Goal: Task Accomplishment & Management: Manage account settings

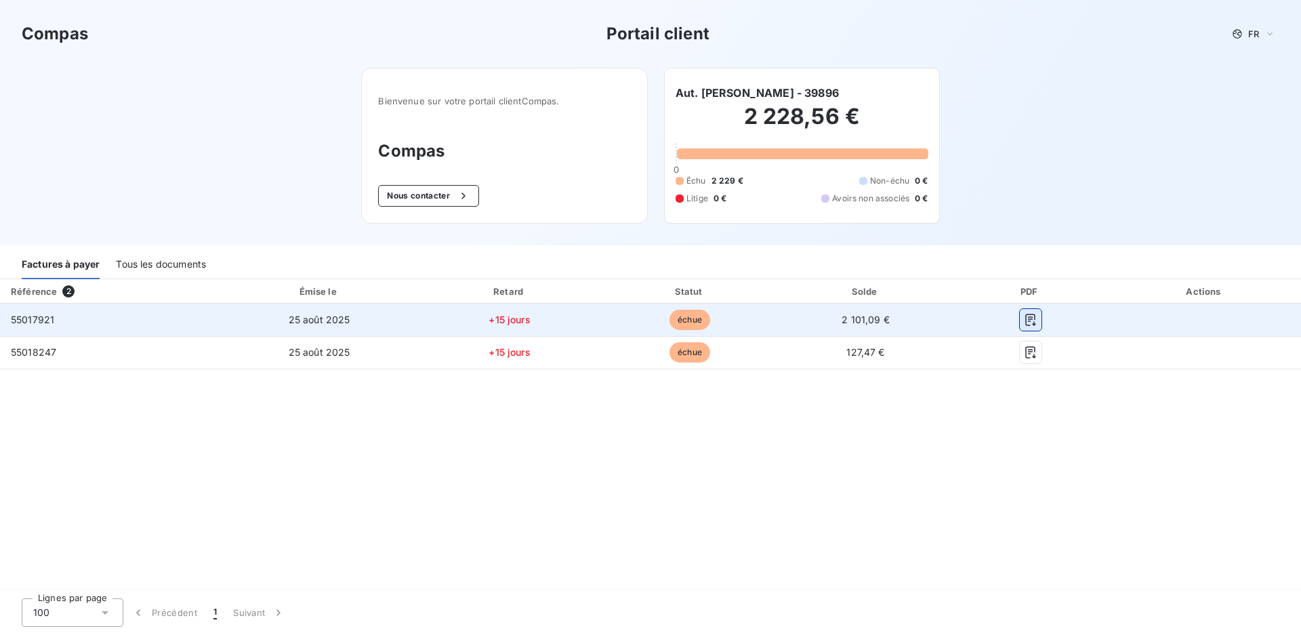
click at [1036, 321] on icon "button" at bounding box center [1030, 320] width 10 height 12
click at [1036, 319] on icon "button" at bounding box center [1030, 320] width 10 height 12
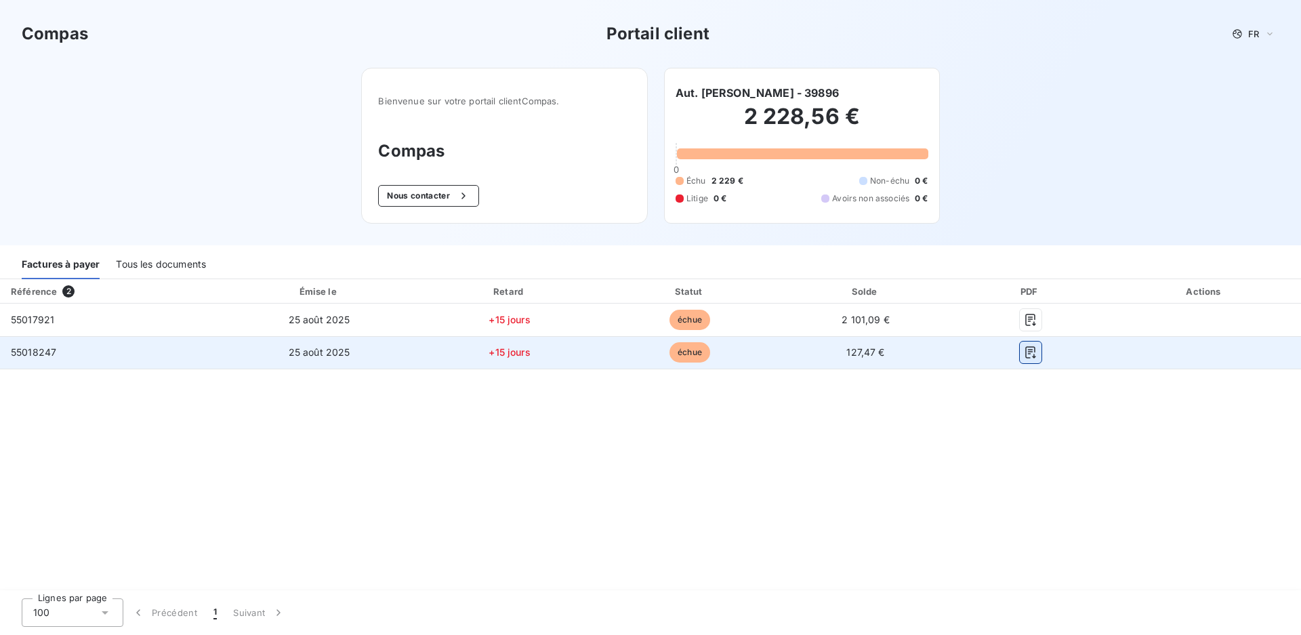
click at [1038, 350] on icon "button" at bounding box center [1031, 353] width 14 height 14
click at [1038, 351] on icon "button" at bounding box center [1031, 353] width 14 height 14
click at [1036, 358] on icon "button" at bounding box center [1030, 352] width 10 height 12
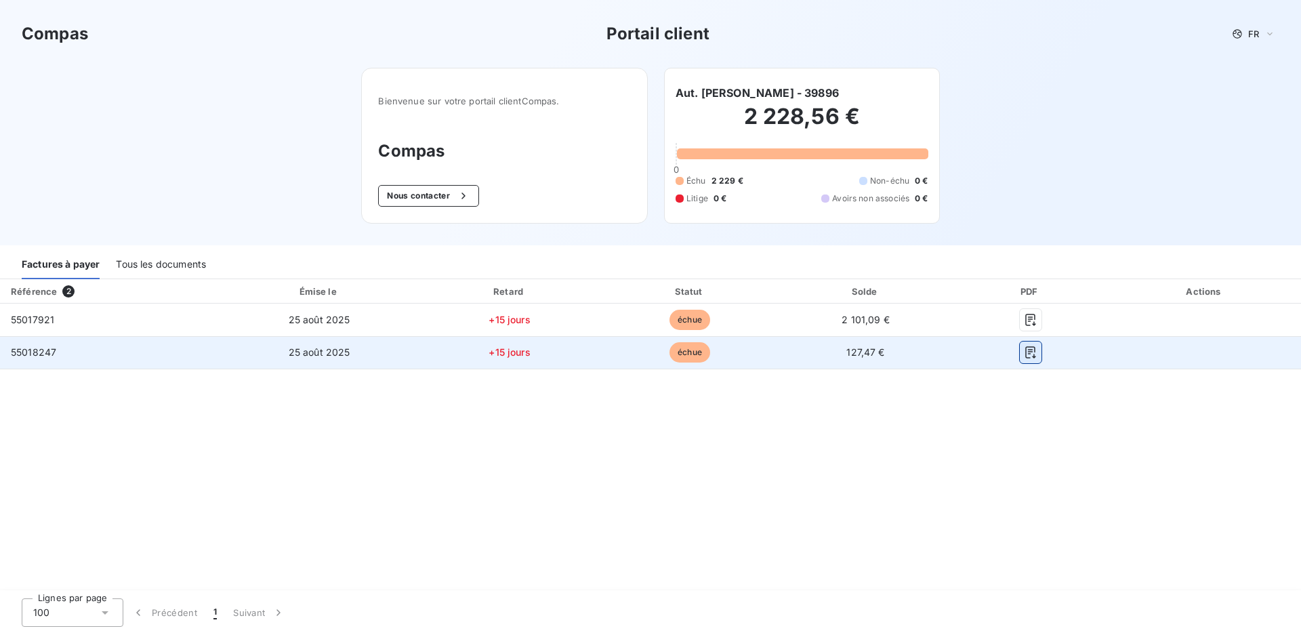
click at [1036, 358] on icon "button" at bounding box center [1030, 352] width 10 height 12
click at [885, 354] on span "127,47 €" at bounding box center [866, 352] width 38 height 12
click at [1038, 351] on icon "button" at bounding box center [1031, 353] width 14 height 14
click at [1038, 356] on icon "button" at bounding box center [1031, 353] width 14 height 14
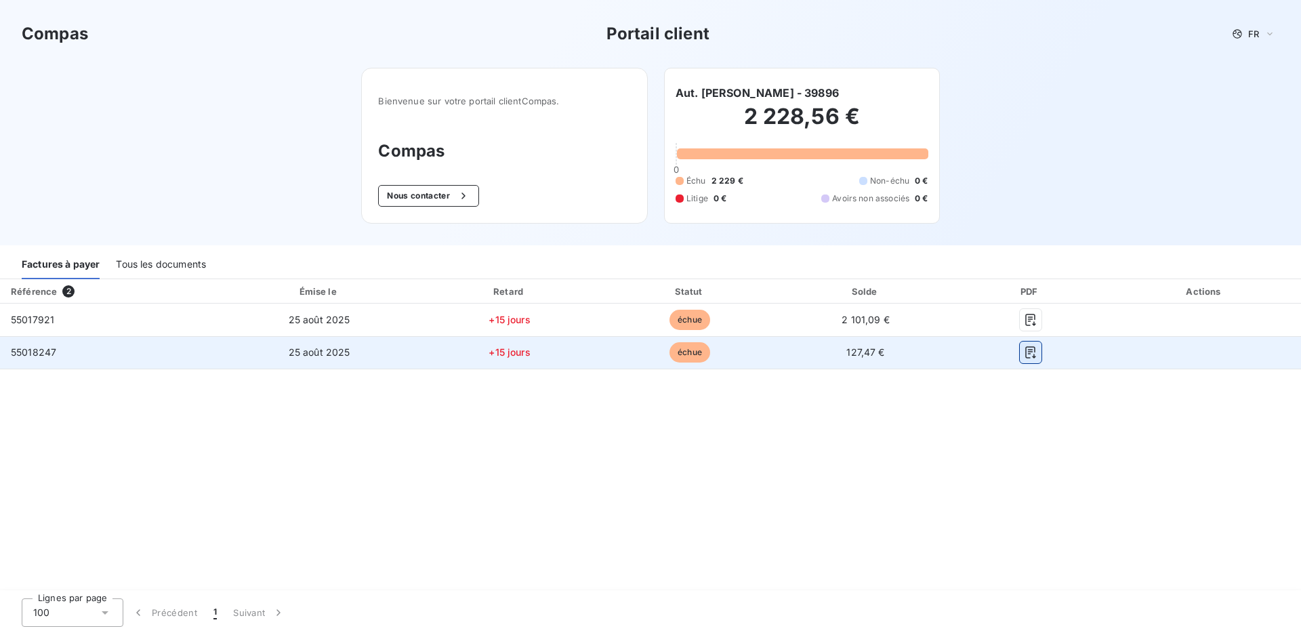
click at [1038, 353] on icon "button" at bounding box center [1031, 353] width 14 height 14
click at [1038, 356] on icon "button" at bounding box center [1031, 353] width 14 height 14
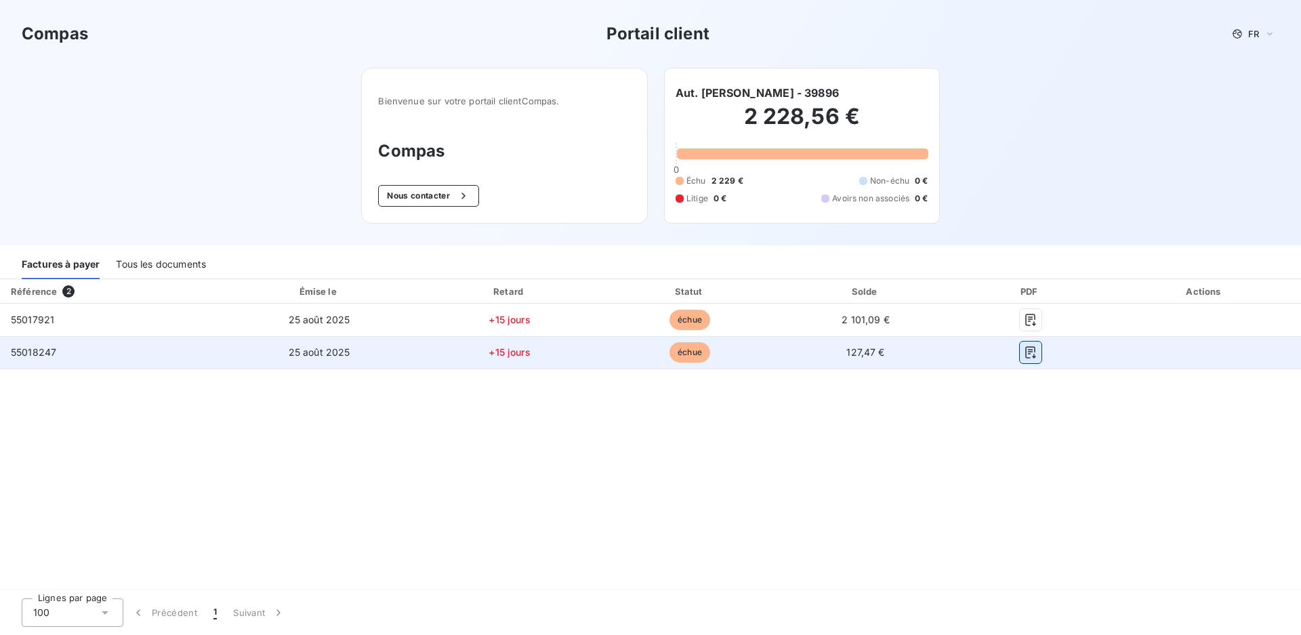
click at [1038, 356] on icon "button" at bounding box center [1031, 353] width 14 height 14
click at [885, 352] on span "127,47 €" at bounding box center [866, 352] width 38 height 12
click at [35, 354] on span "55018247" at bounding box center [33, 352] width 45 height 12
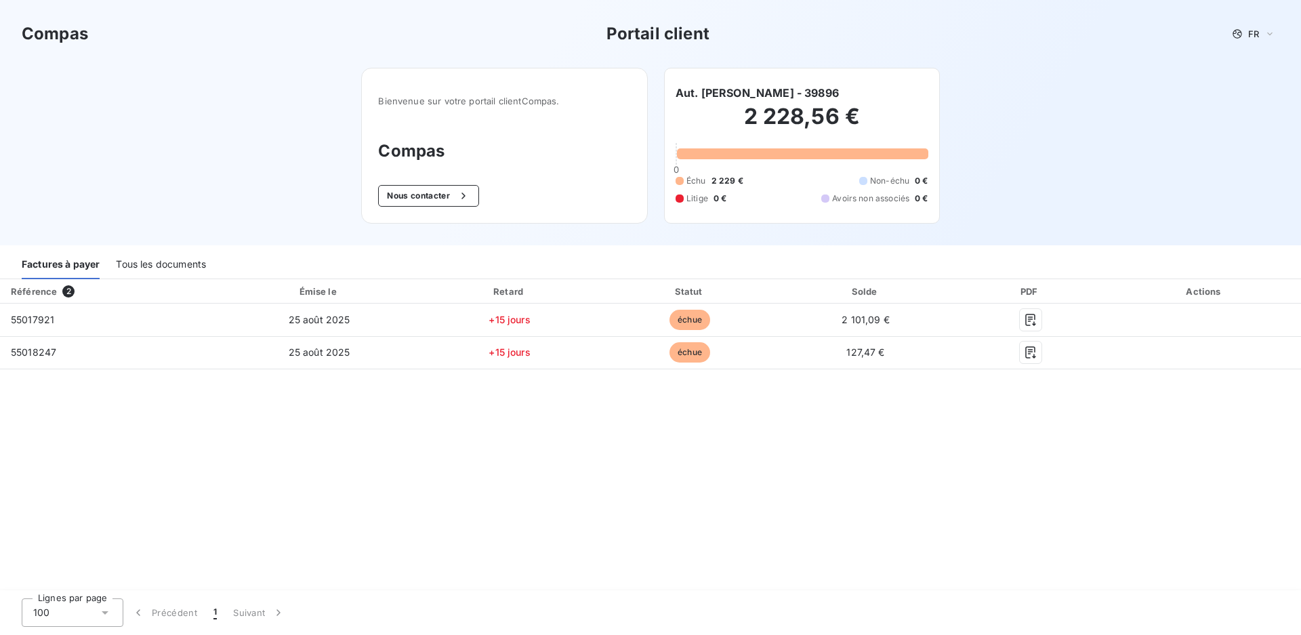
click at [68, 261] on div "Factures à payer" at bounding box center [61, 265] width 78 height 28
click at [148, 262] on div "Tous les documents" at bounding box center [161, 265] width 90 height 28
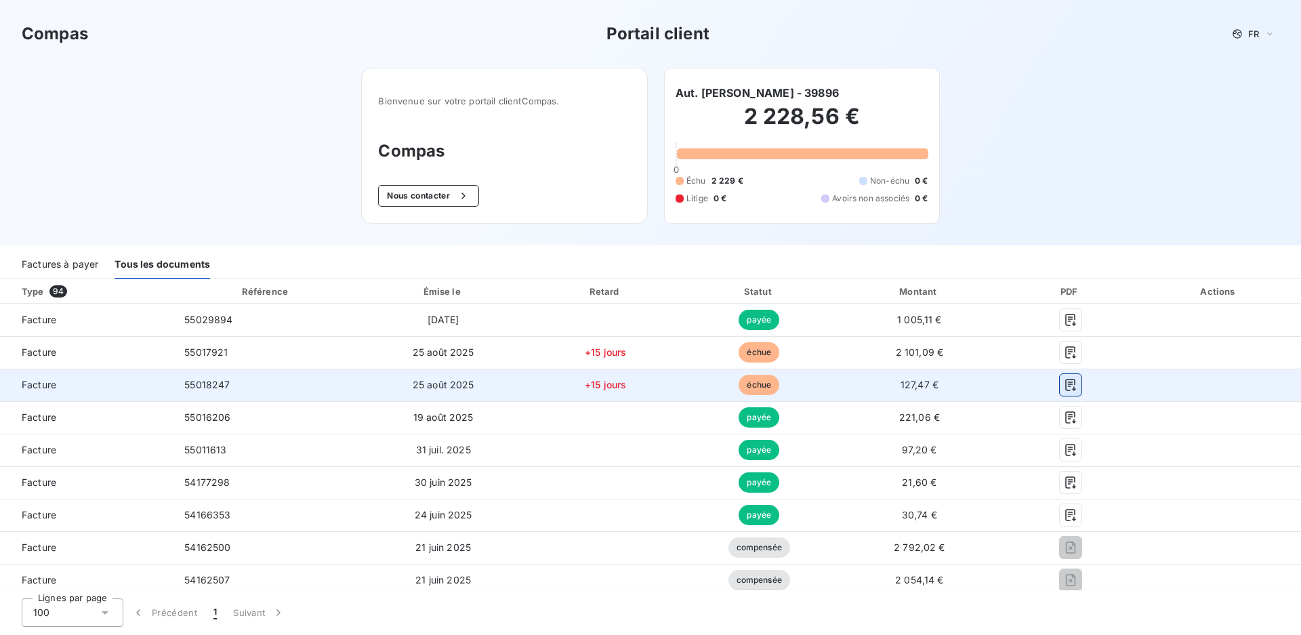
click at [1078, 383] on icon "button" at bounding box center [1071, 385] width 14 height 14
click at [1078, 386] on icon "button" at bounding box center [1071, 385] width 14 height 14
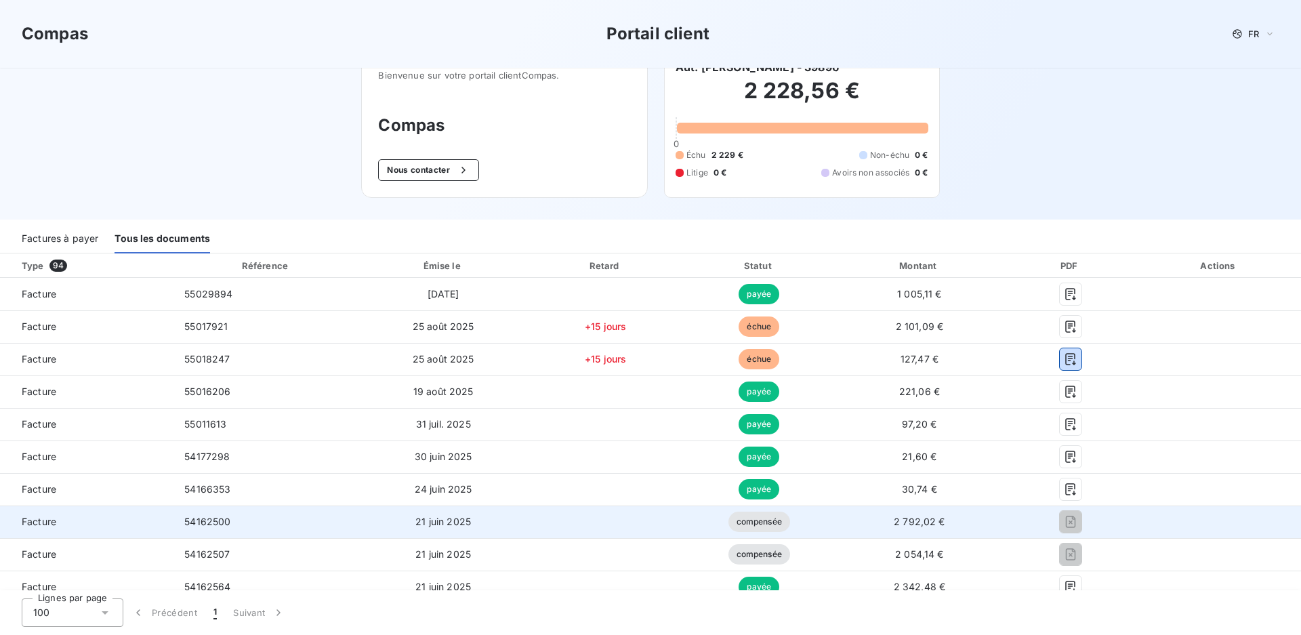
scroll to position [136, 0]
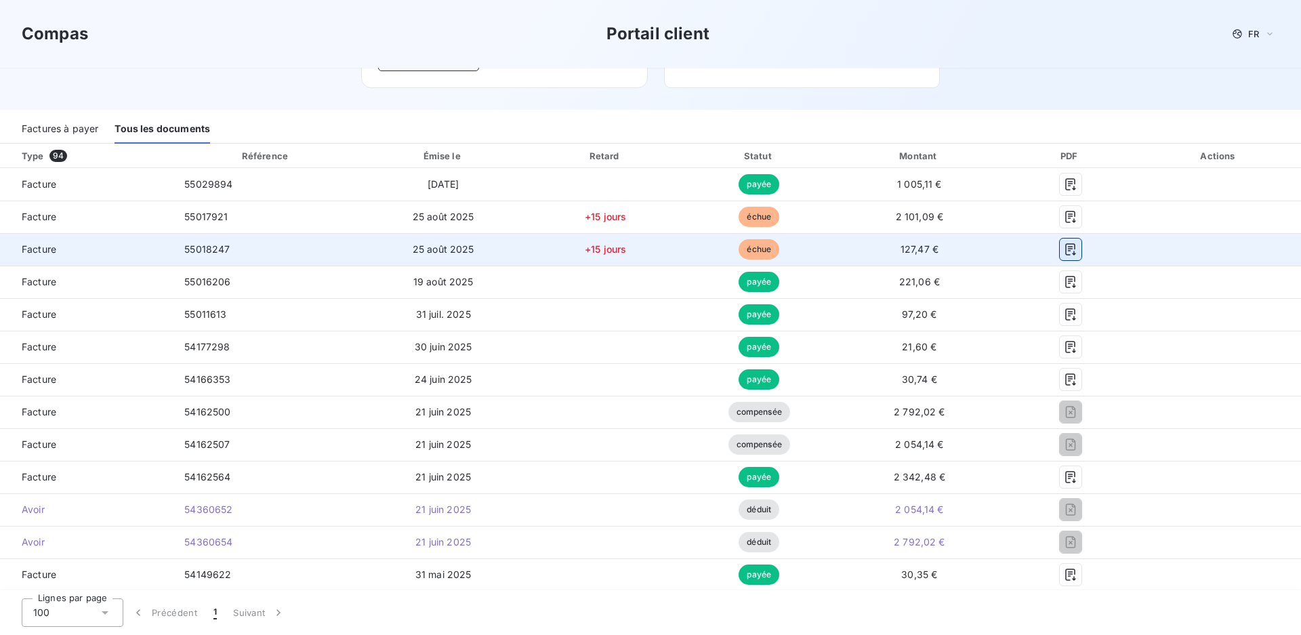
click at [1078, 251] on icon "button" at bounding box center [1071, 250] width 14 height 14
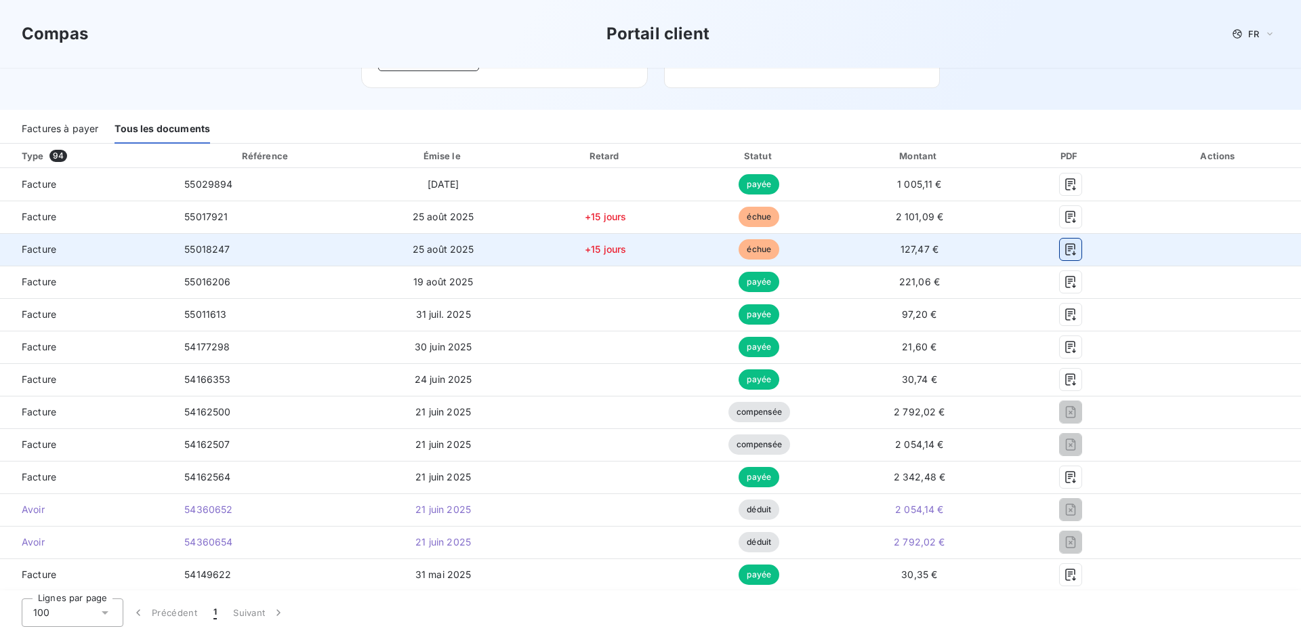
click at [1078, 251] on icon "button" at bounding box center [1071, 250] width 14 height 14
click at [1082, 248] on button "button" at bounding box center [1071, 250] width 22 height 22
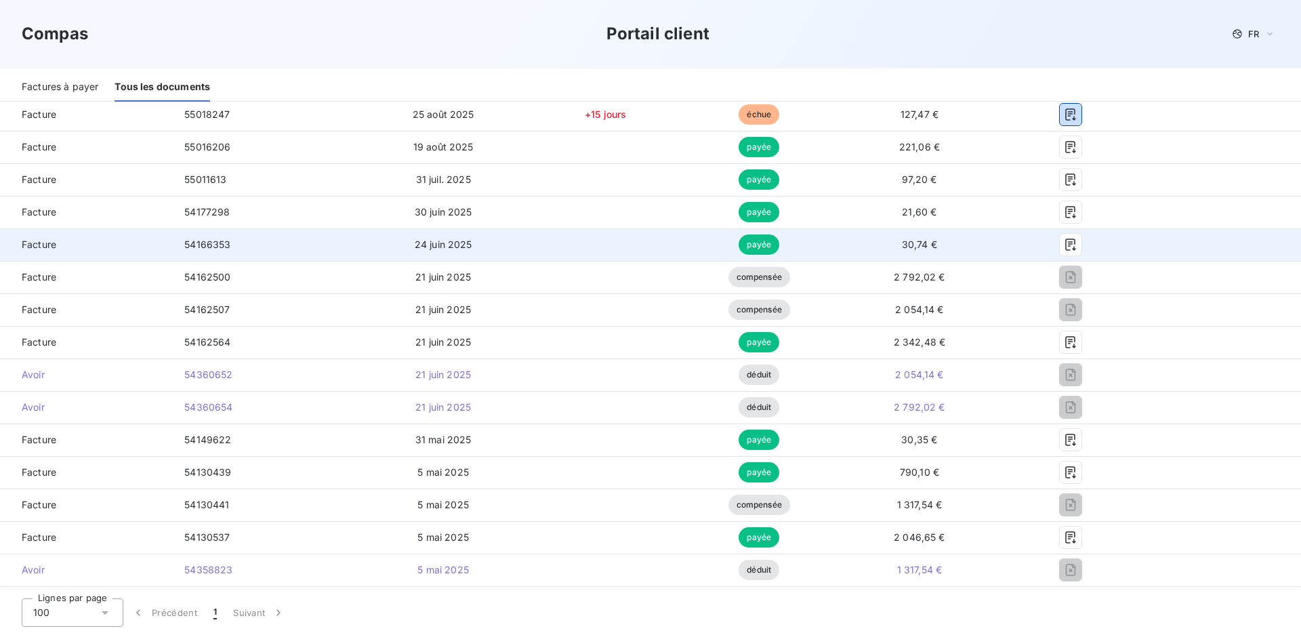
scroll to position [271, 0]
